Goal: Task Accomplishment & Management: Manage account settings

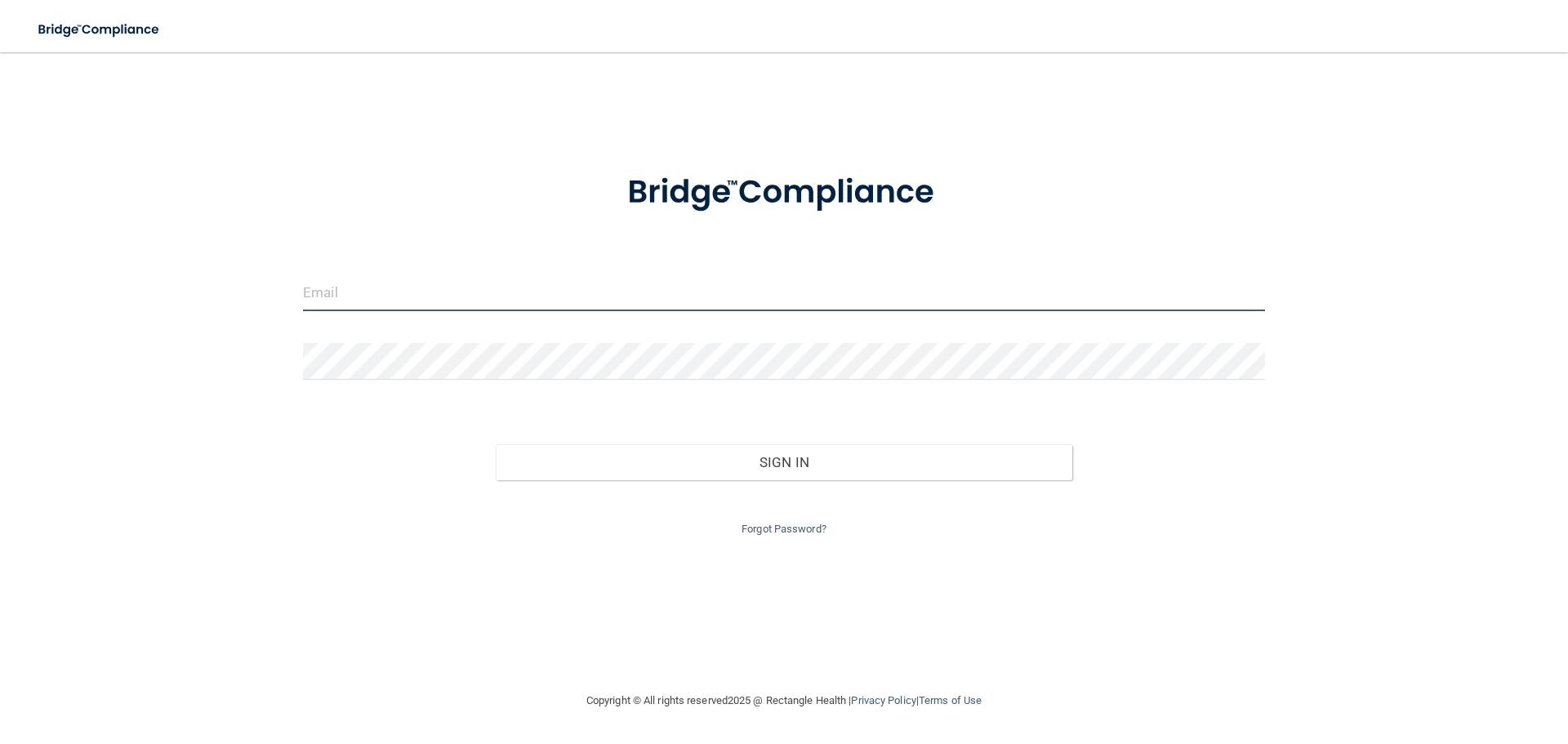
type input "[EMAIL_ADDRESS][DOMAIN_NAME]"
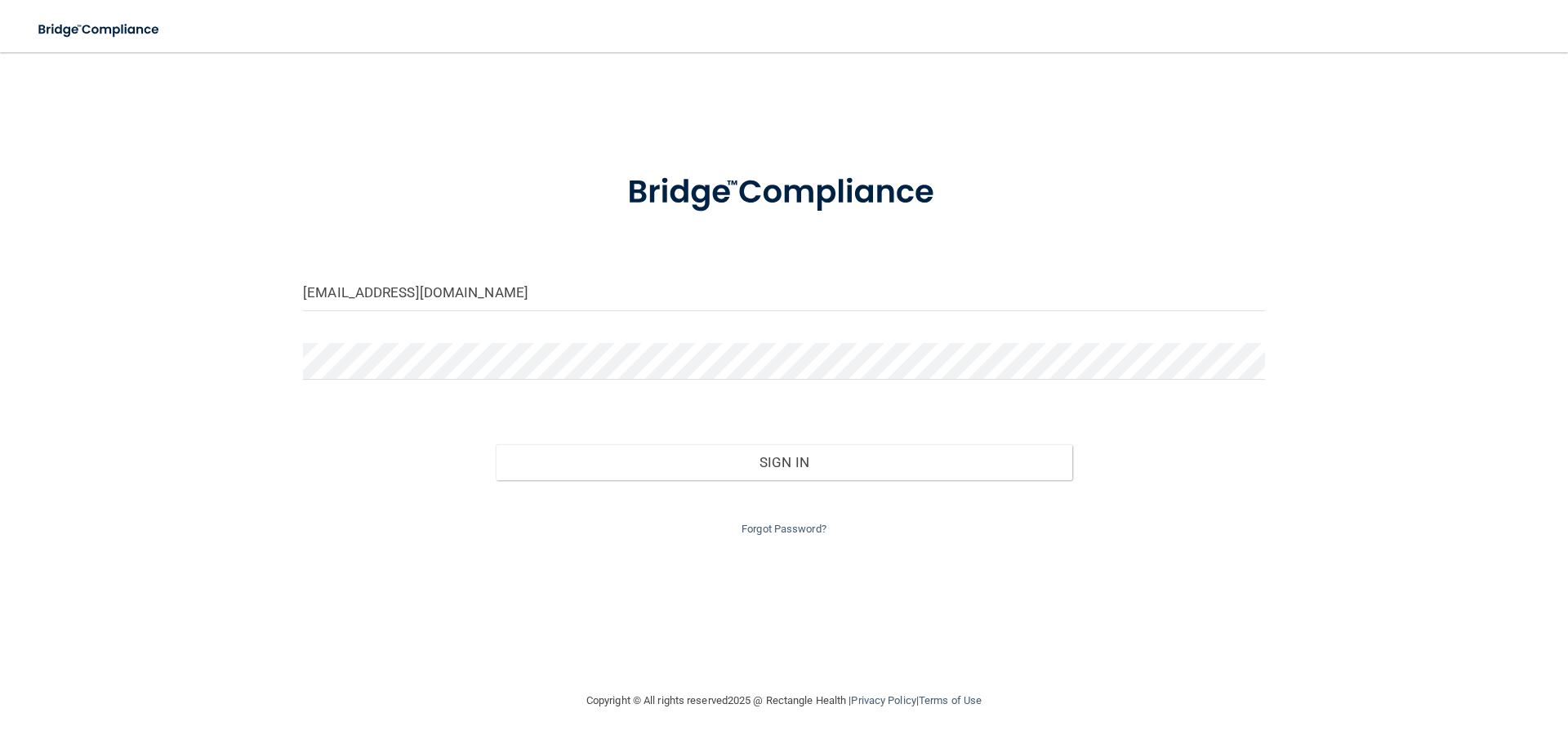
click at [608, 420] on div "Sign In" at bounding box center [784, 445] width 987 height 68
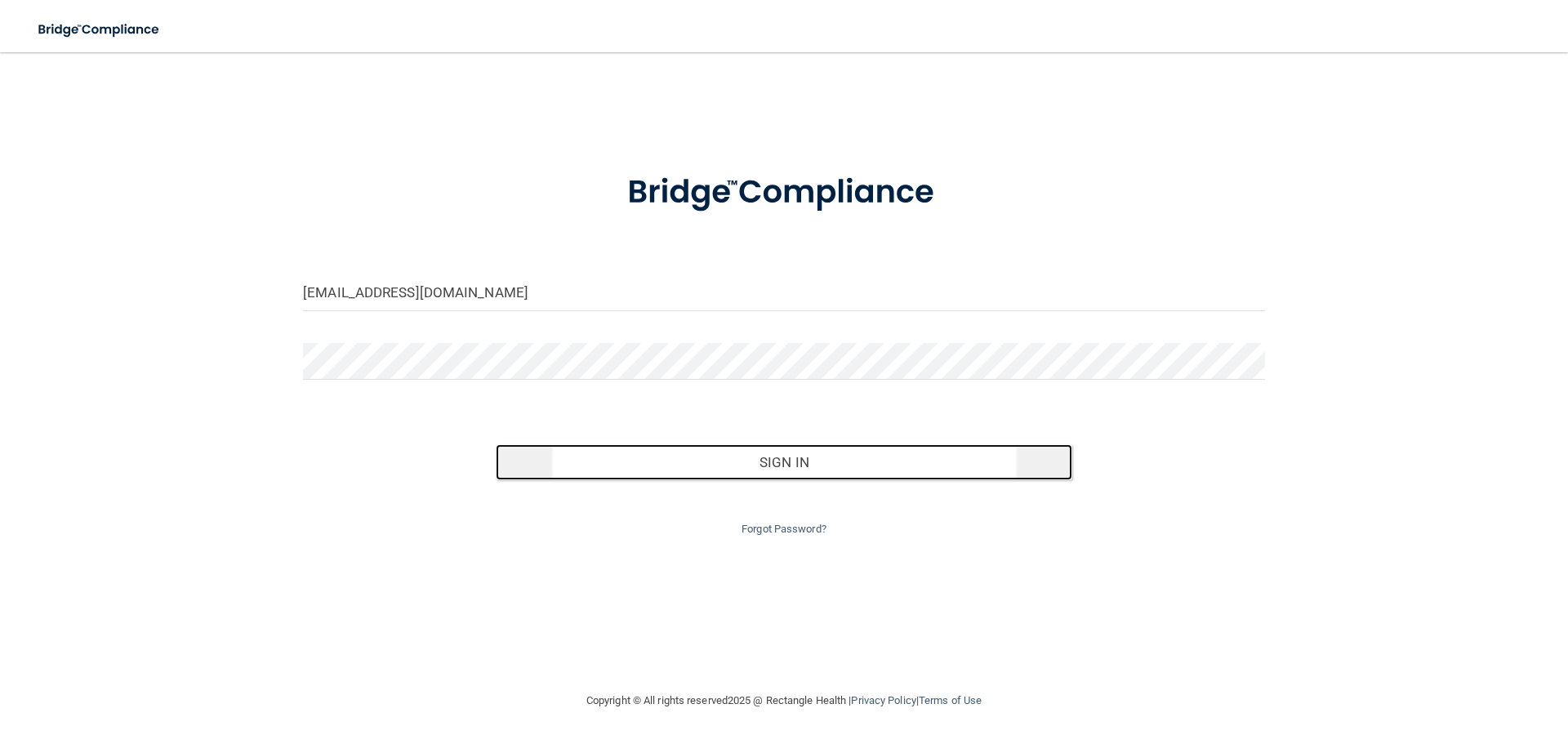
click at [618, 466] on button "Sign In" at bounding box center [785, 461] width 577 height 36
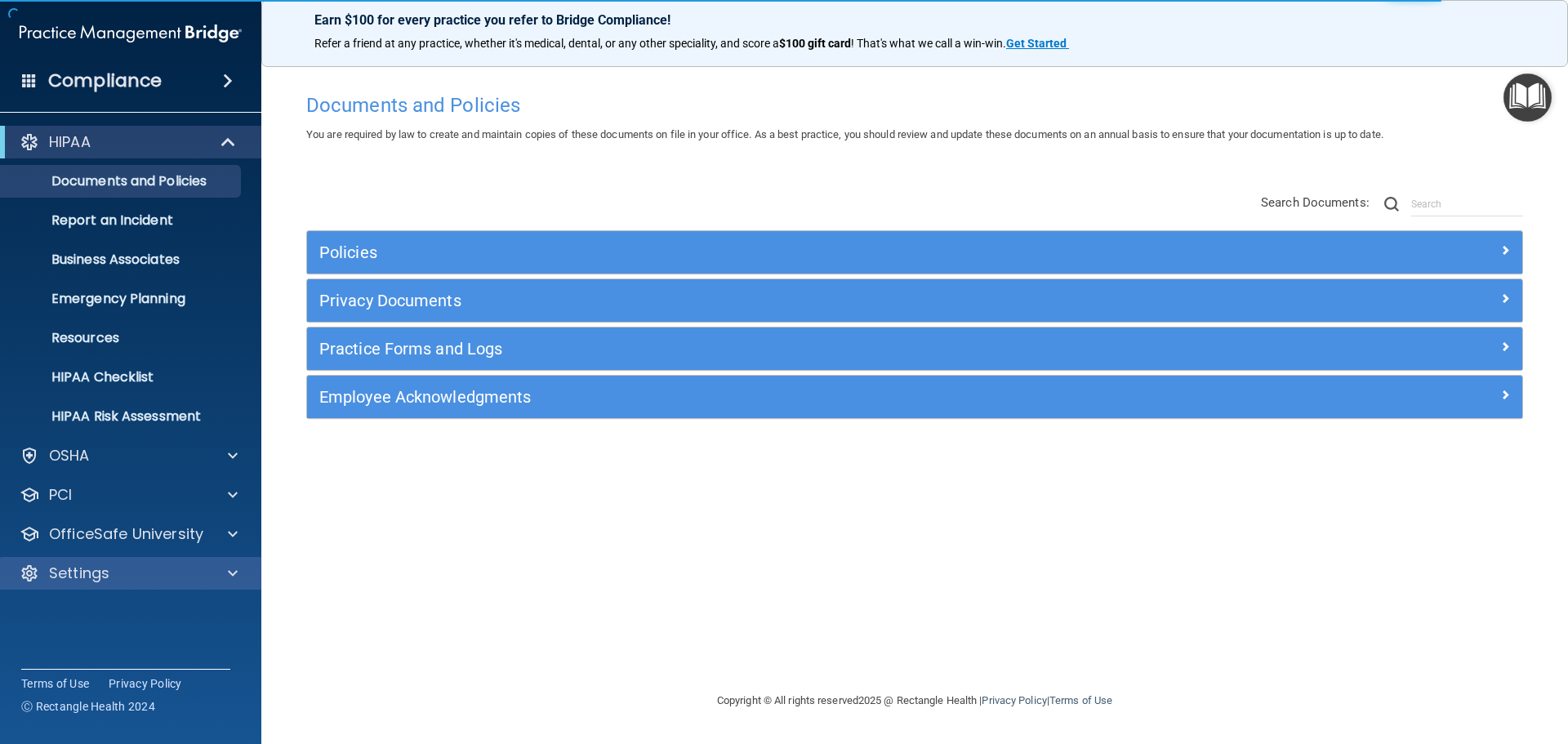
click at [78, 557] on div "Settings" at bounding box center [131, 572] width 262 height 33
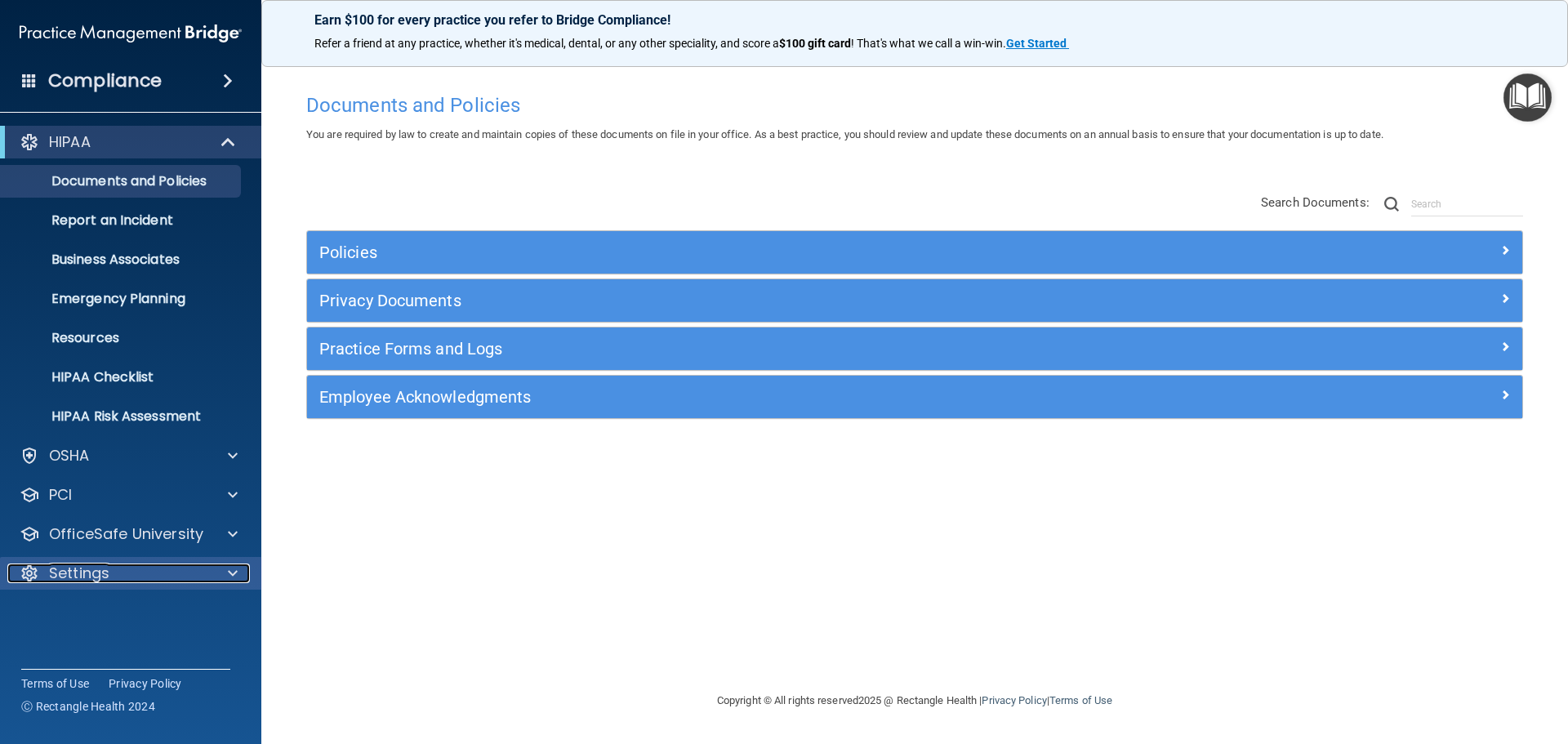
click at [95, 571] on p "Settings" at bounding box center [79, 573] width 60 height 20
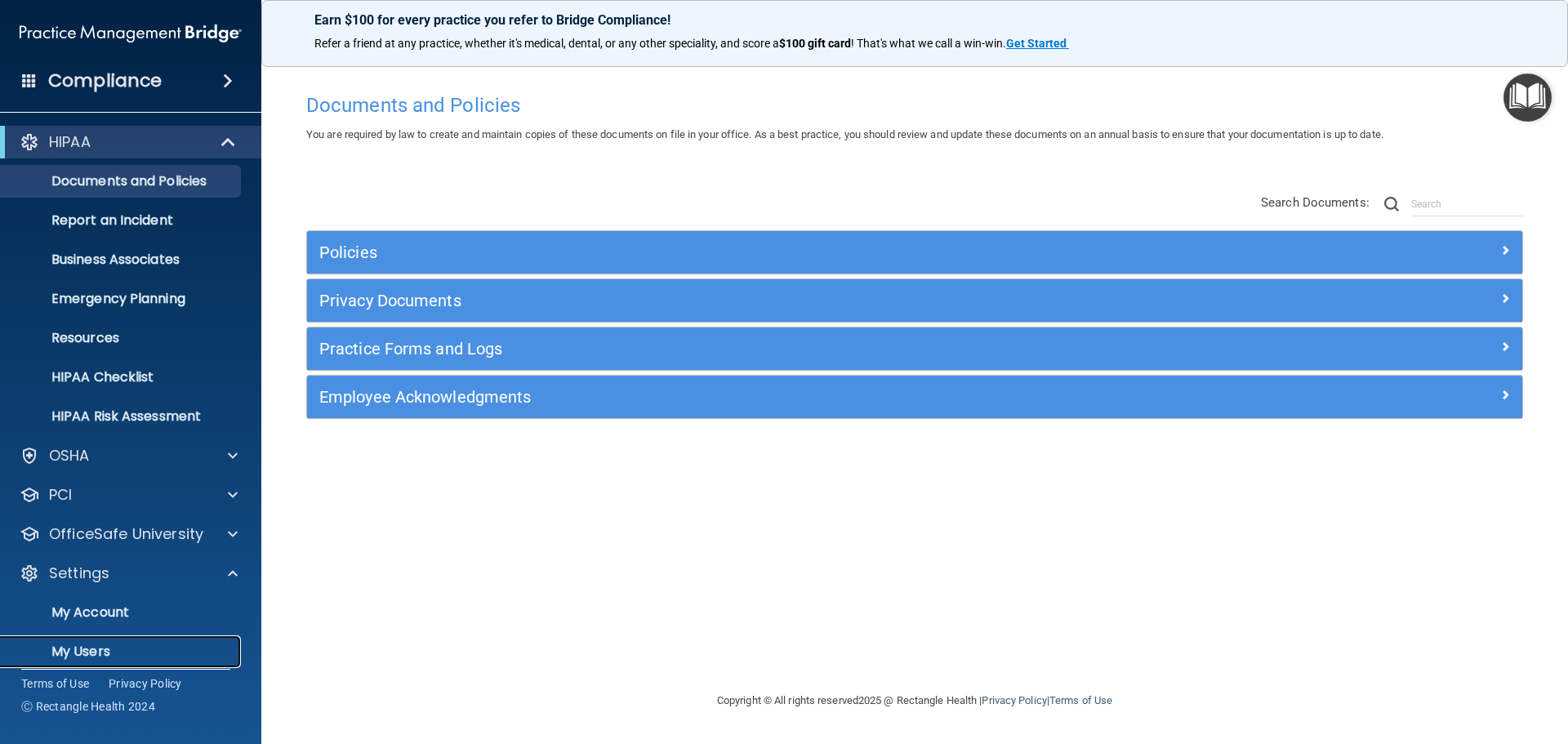
click at [86, 646] on p "My Users" at bounding box center [123, 651] width 223 height 17
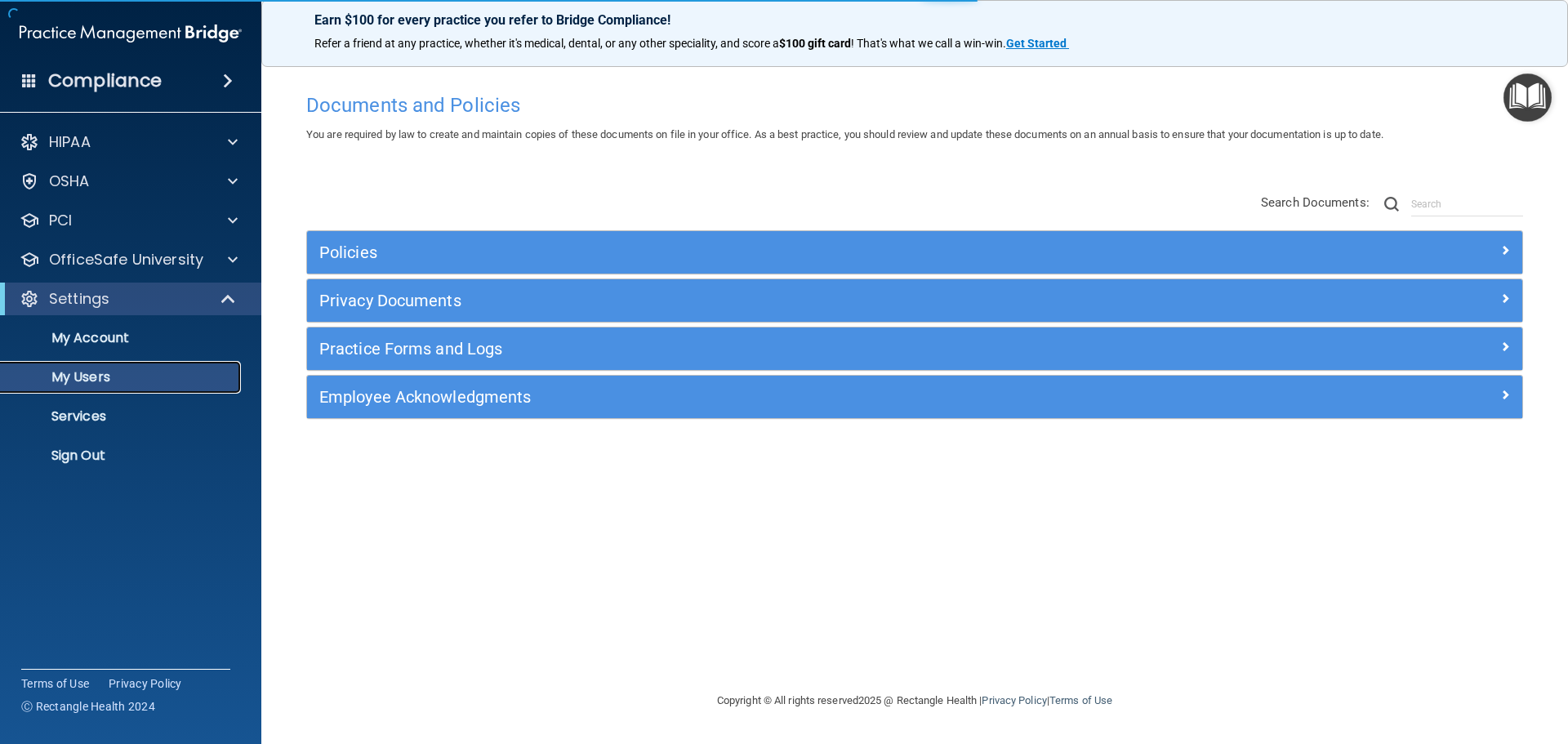
select select "20"
